Goal: Information Seeking & Learning: Stay updated

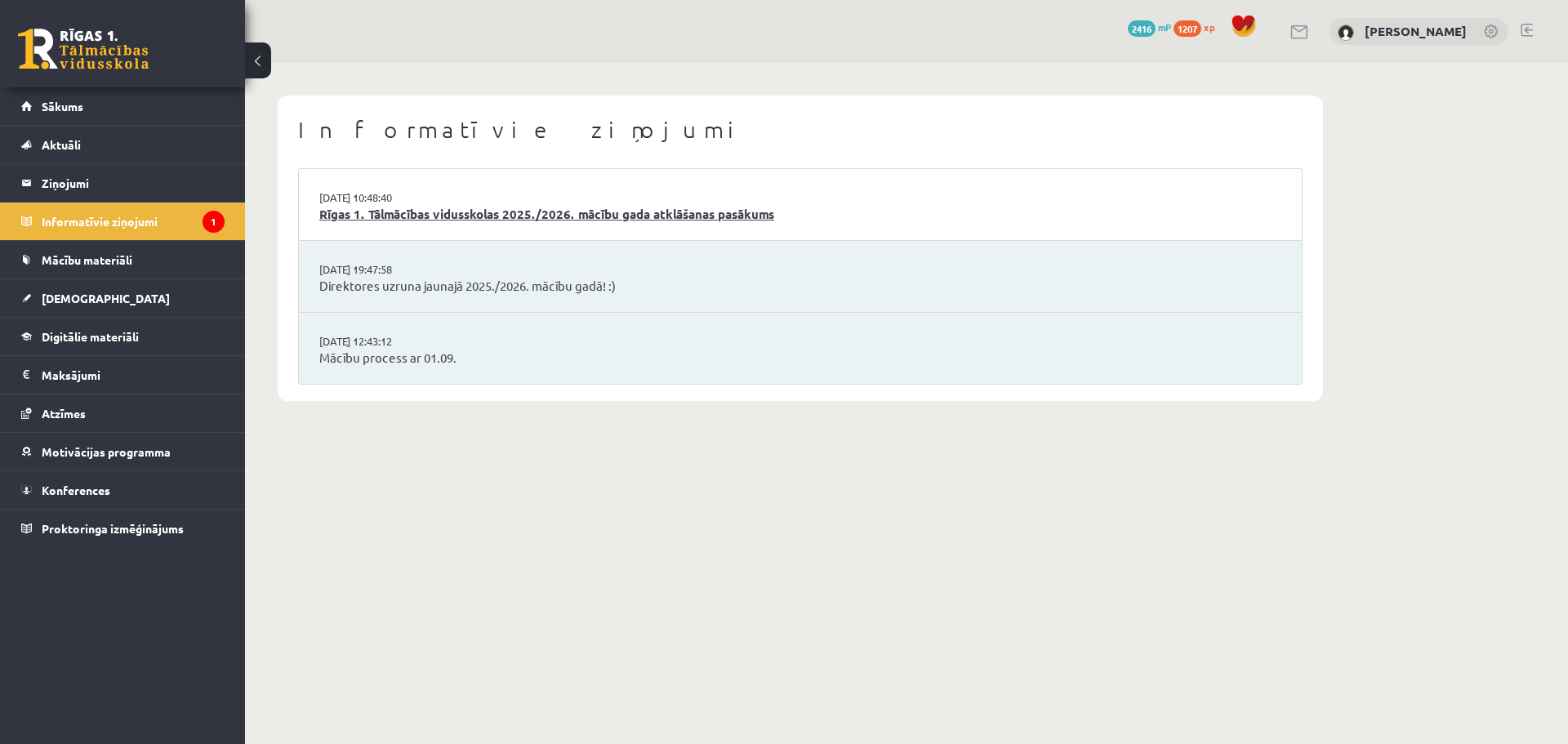
click at [560, 212] on link "Rīgas 1. Tālmācības vidusskolas 2025./2026. mācību gada atklāšanas pasākums" at bounding box center [800, 214] width 963 height 19
click at [376, 266] on link "[DATE] 19:47:58" at bounding box center [380, 269] width 122 height 17
